Goal: Navigation & Orientation: Find specific page/section

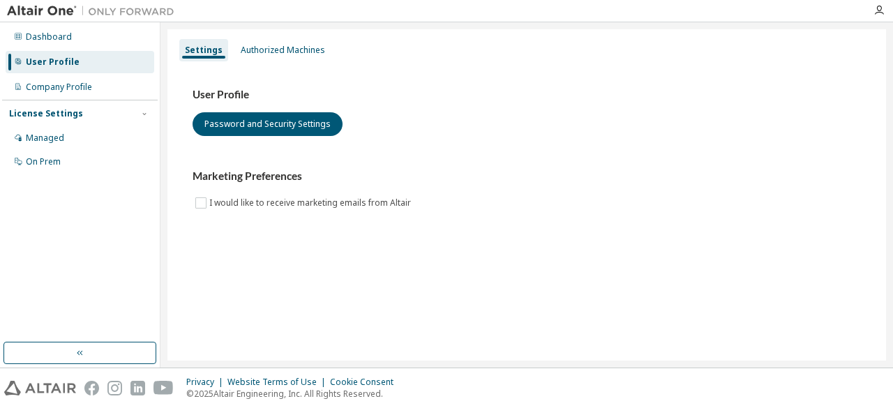
drag, startPoint x: 891, startPoint y: 67, endPoint x: 886, endPoint y: 77, distance: 11.5
click at [285, 56] on div "Authorized Machines" at bounding box center [283, 50] width 96 height 22
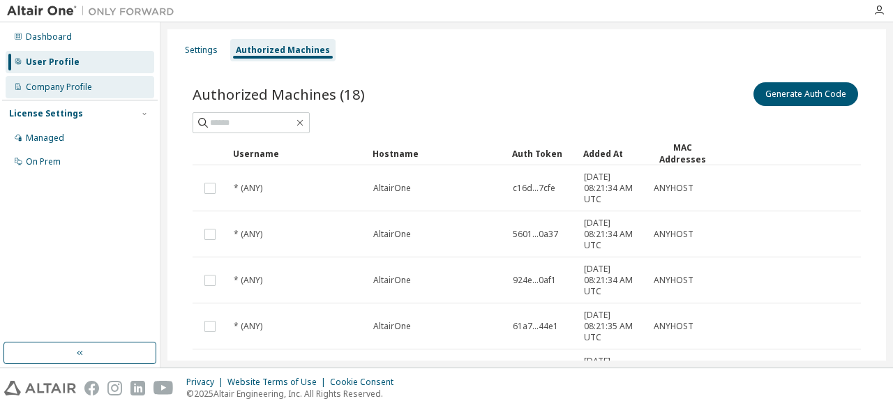
click at [81, 87] on div "Company Profile" at bounding box center [59, 87] width 66 height 11
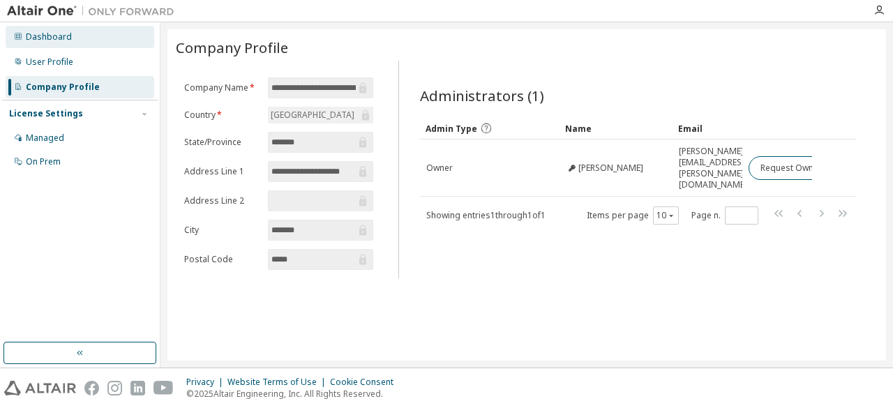
click at [74, 38] on div "Dashboard" at bounding box center [80, 37] width 149 height 22
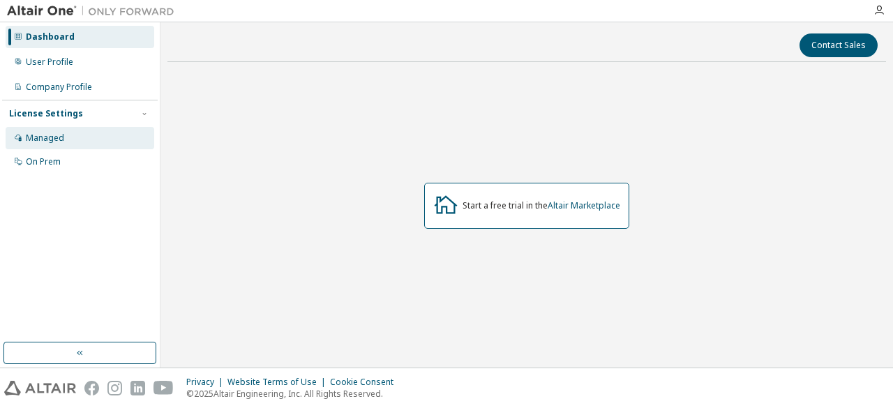
click at [87, 139] on div "Managed" at bounding box center [80, 138] width 149 height 22
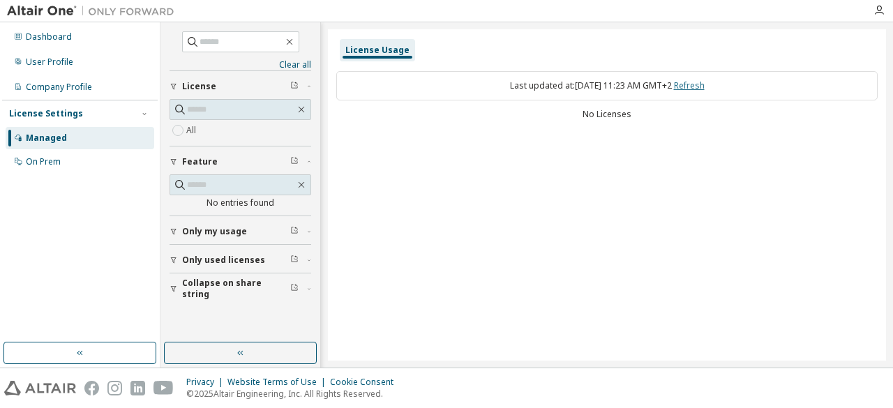
click at [700, 86] on link "Refresh" at bounding box center [689, 86] width 31 height 12
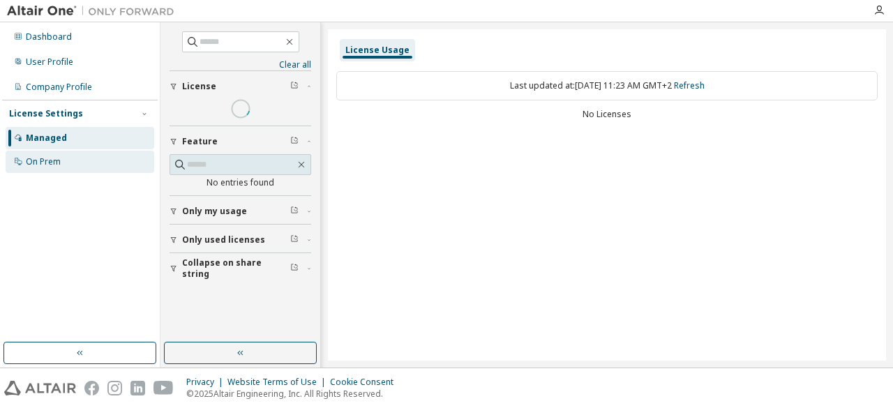
click at [57, 158] on div "On Prem" at bounding box center [43, 161] width 35 height 11
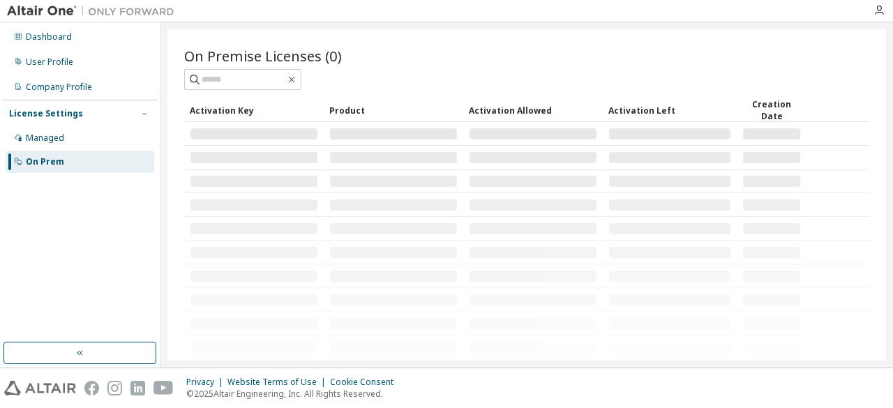
scroll to position [61, 0]
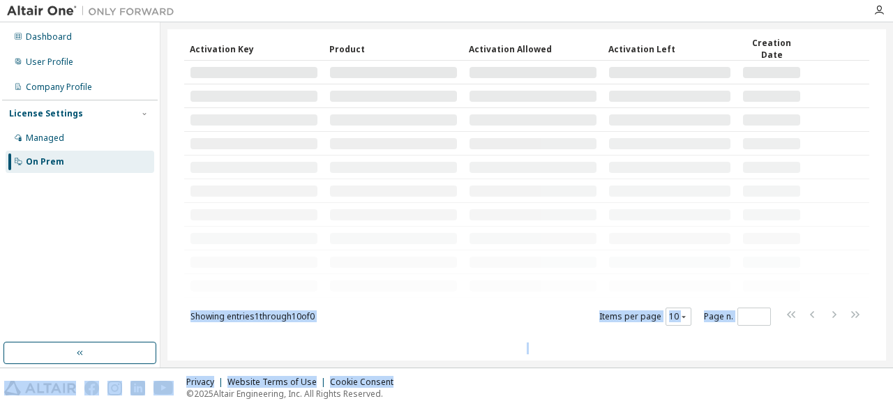
drag, startPoint x: 424, startPoint y: 348, endPoint x: 483, endPoint y: 387, distance: 71.0
click at [480, 385] on div "Dashboard User Profile Company Profile License Settings Managed On Prem On Prem…" at bounding box center [446, 204] width 893 height 408
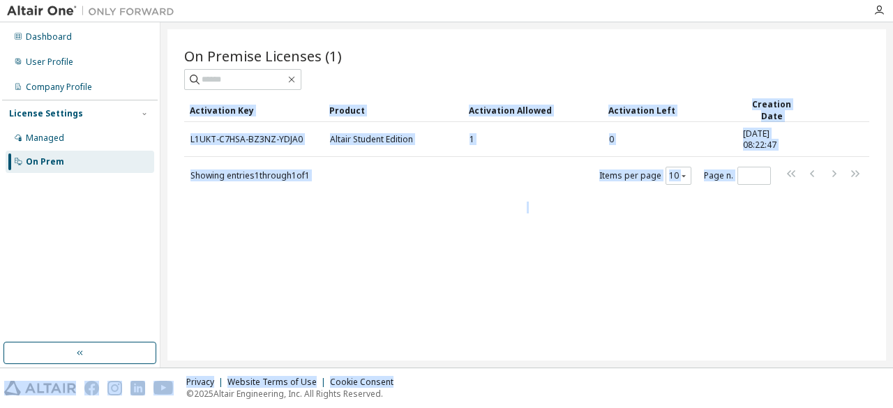
scroll to position [0, 0]
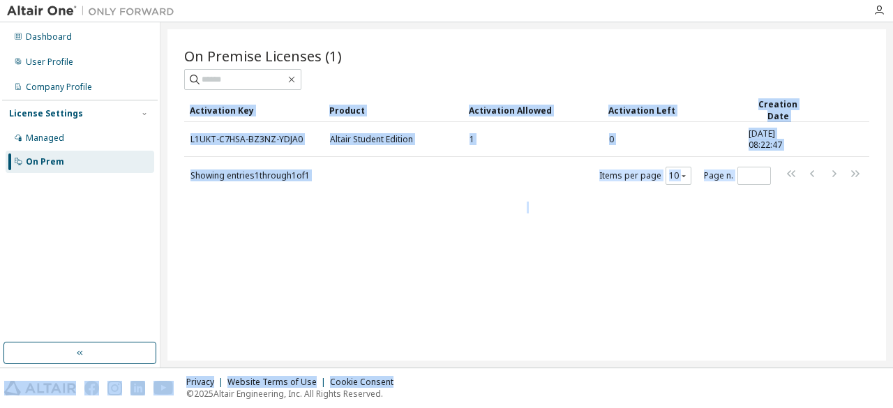
click at [601, 156] on div "Activation Key Product Activation Allowed Activation Left Creation Date L1UKT-C…" at bounding box center [526, 141] width 685 height 87
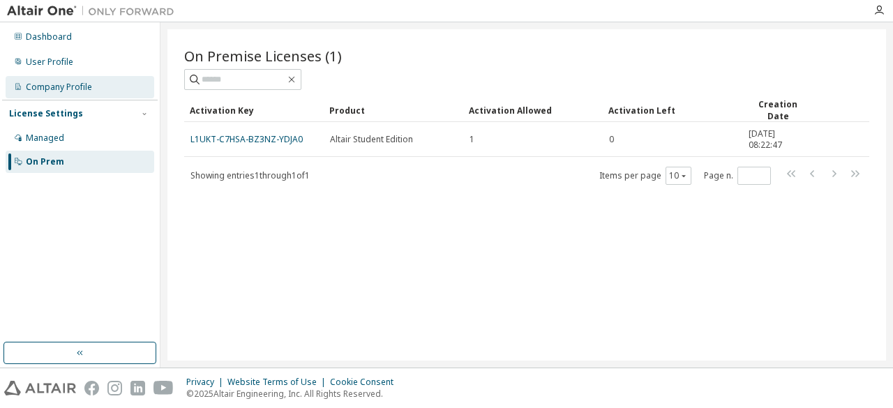
click at [85, 81] on div "Company Profile" at bounding box center [80, 87] width 149 height 22
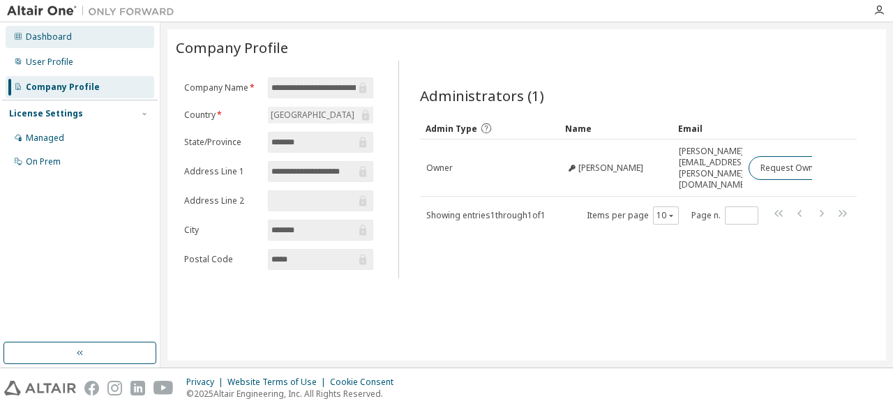
click at [85, 43] on div "Dashboard" at bounding box center [80, 37] width 149 height 22
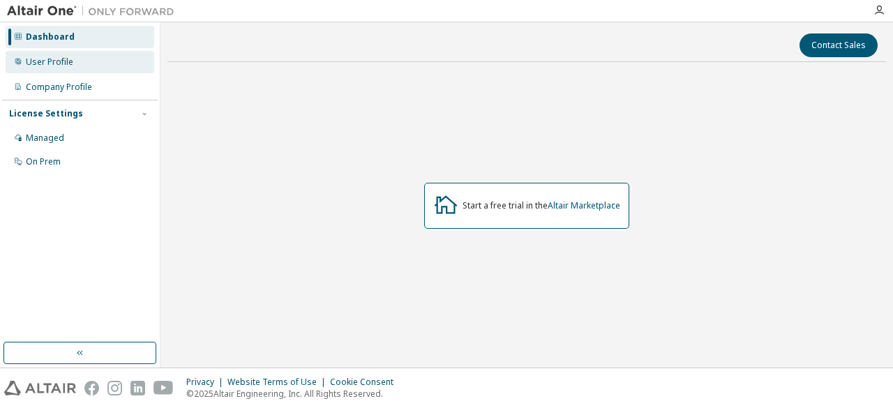
click at [82, 58] on div "User Profile" at bounding box center [80, 62] width 149 height 22
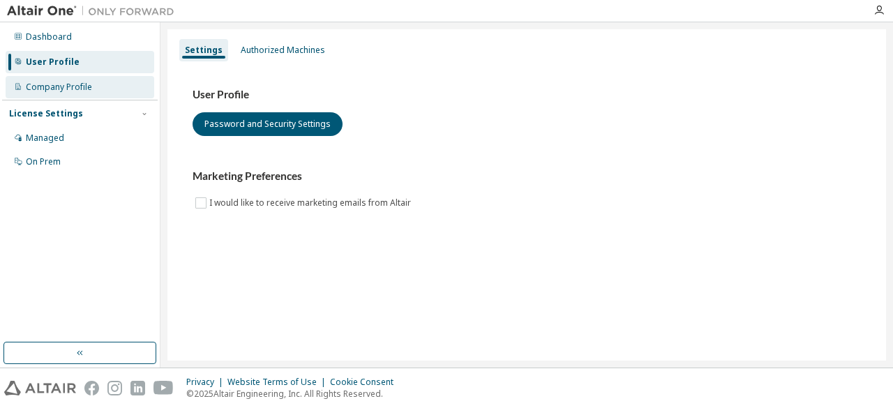
click at [73, 81] on div "Company Profile" at bounding box center [80, 87] width 149 height 22
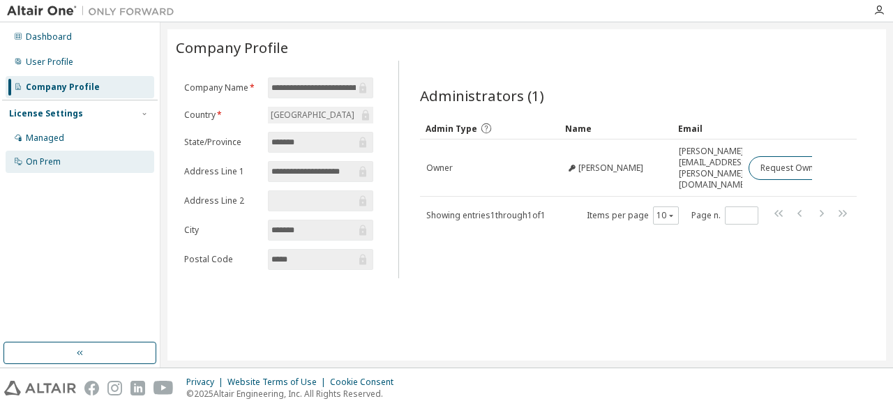
click at [60, 156] on div "On Prem" at bounding box center [43, 161] width 35 height 11
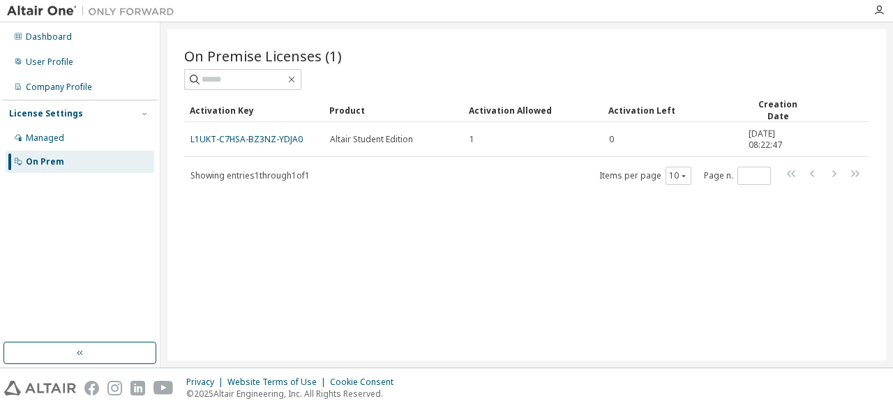
click at [106, 348] on button "button" at bounding box center [79, 353] width 153 height 22
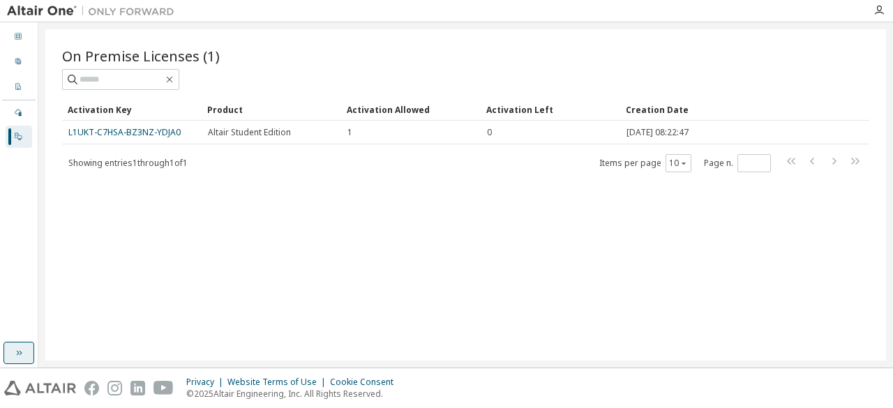
click at [29, 357] on button "button" at bounding box center [18, 353] width 31 height 22
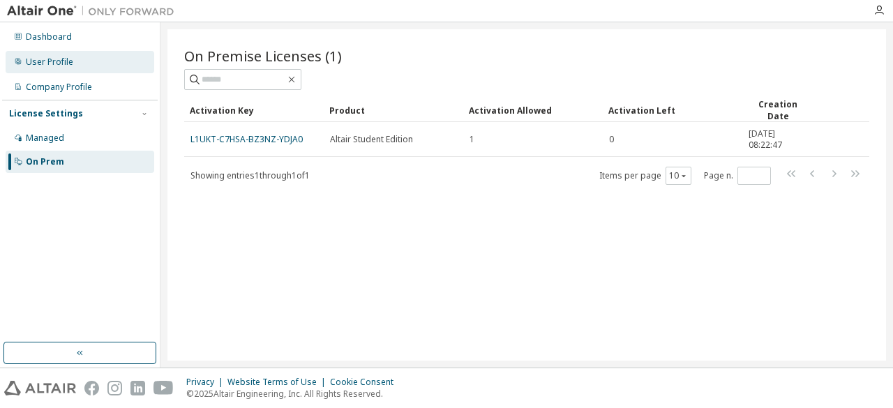
click at [77, 58] on div "User Profile" at bounding box center [80, 62] width 149 height 22
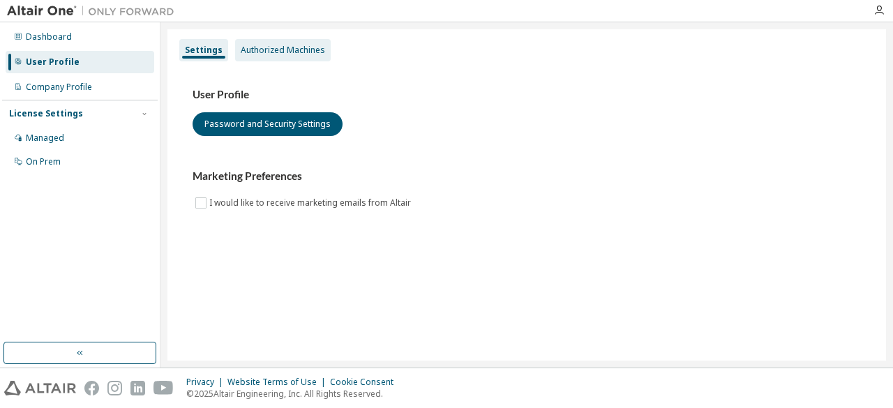
click at [279, 55] on div "Authorized Machines" at bounding box center [283, 50] width 84 height 11
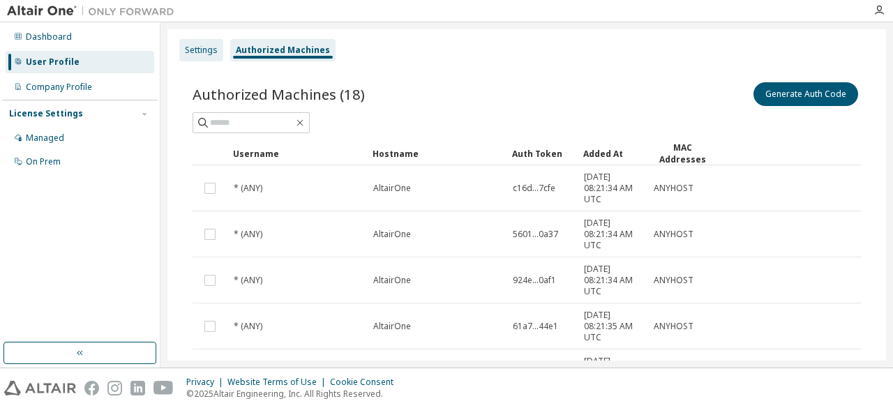
click at [214, 50] on div "Settings" at bounding box center [201, 50] width 33 height 11
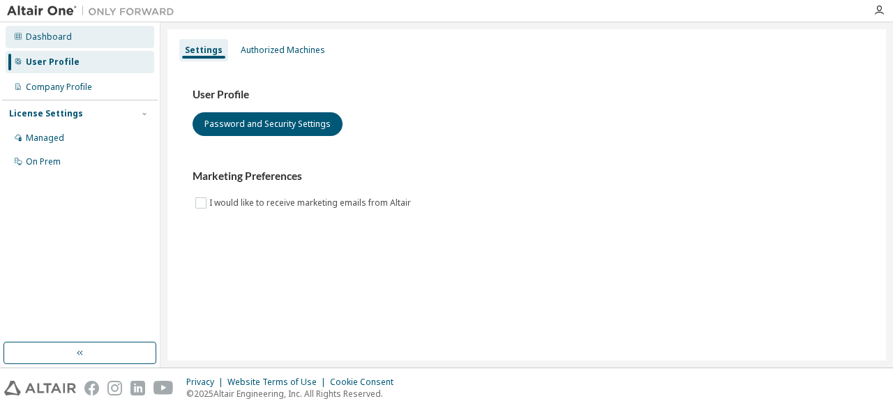
click at [118, 38] on div "Dashboard" at bounding box center [80, 37] width 149 height 22
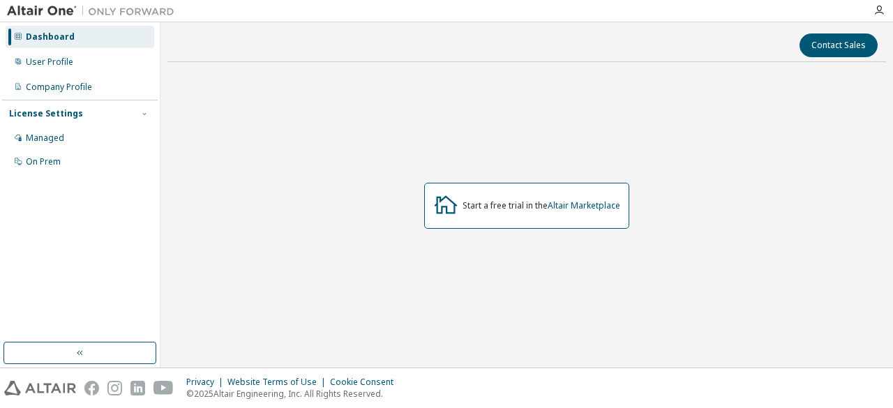
click at [56, 9] on img at bounding box center [94, 11] width 174 height 14
click at [52, 6] on img at bounding box center [94, 11] width 174 height 14
click at [882, 11] on icon "button" at bounding box center [879, 10] width 11 height 11
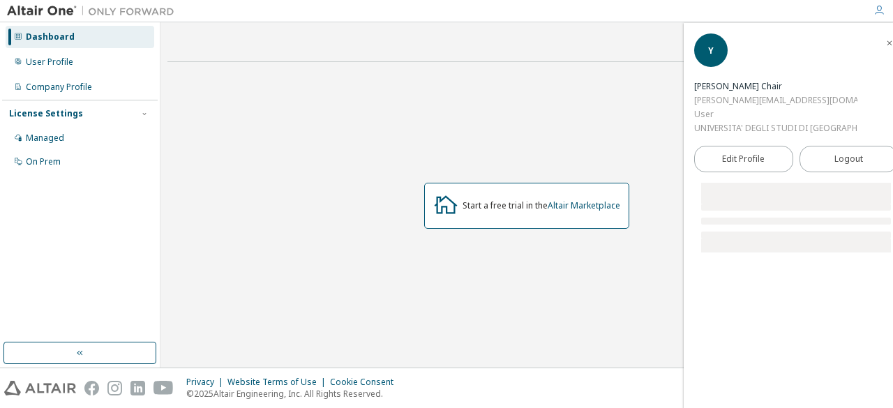
click at [715, 54] on div "Y" at bounding box center [710, 49] width 33 height 33
click at [589, 60] on div "Contact Sales Start a free trial in the Altair Marketplace" at bounding box center [526, 194] width 719 height 331
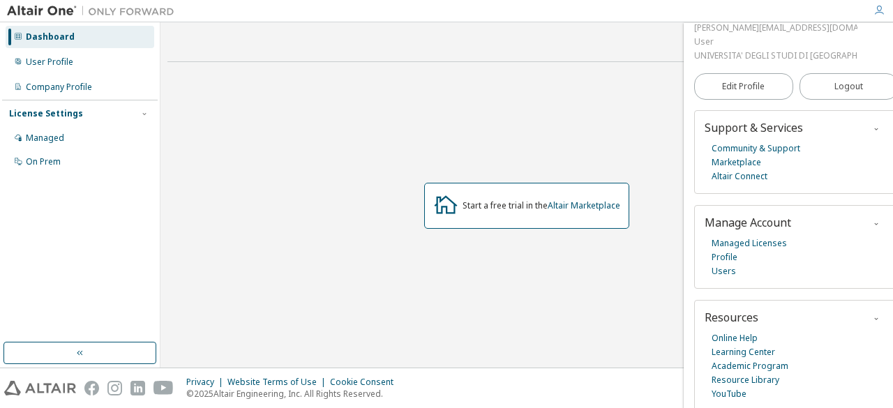
scroll to position [74, 0]
click at [734, 154] on link "Marketplace" at bounding box center [737, 161] width 50 height 14
